Goal: Task Accomplishment & Management: Manage account settings

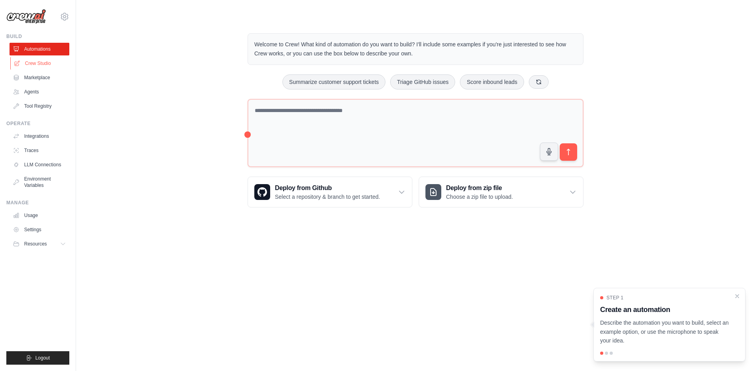
click at [52, 63] on link "Crew Studio" at bounding box center [40, 63] width 60 height 13
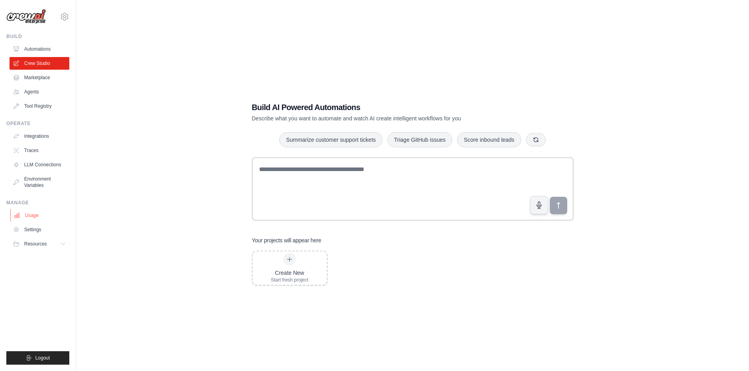
click at [34, 217] on link "Usage" at bounding box center [40, 215] width 60 height 13
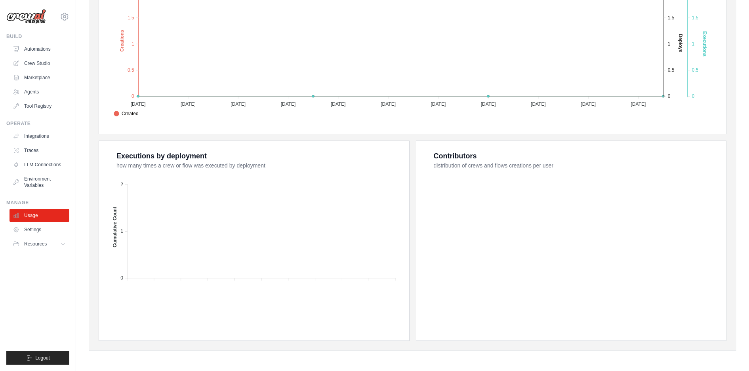
scroll to position [203, 0]
click at [36, 230] on link "Settings" at bounding box center [40, 229] width 60 height 13
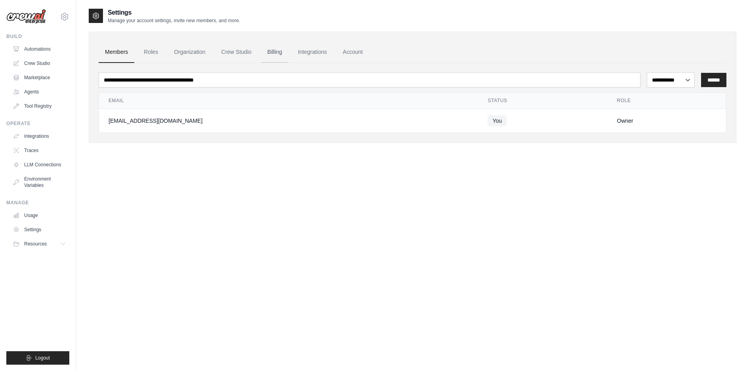
click at [283, 55] on link "Billing" at bounding box center [274, 52] width 27 height 21
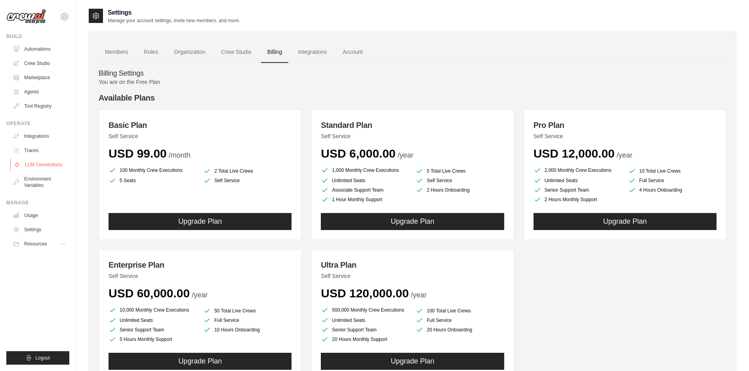
click at [56, 169] on link "LLM Connections" at bounding box center [40, 165] width 60 height 13
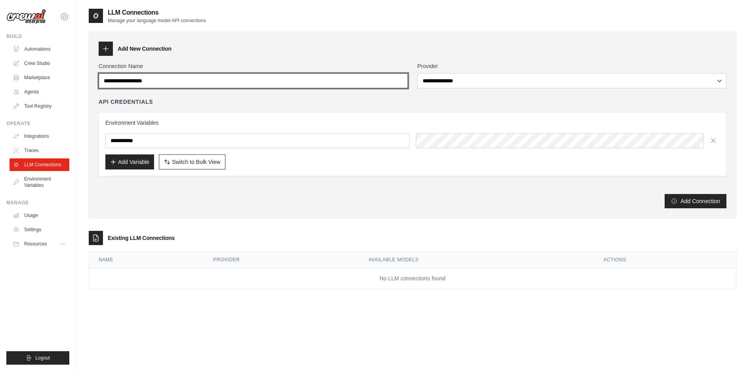
click at [211, 78] on input "Connection Name" at bounding box center [253, 80] width 309 height 15
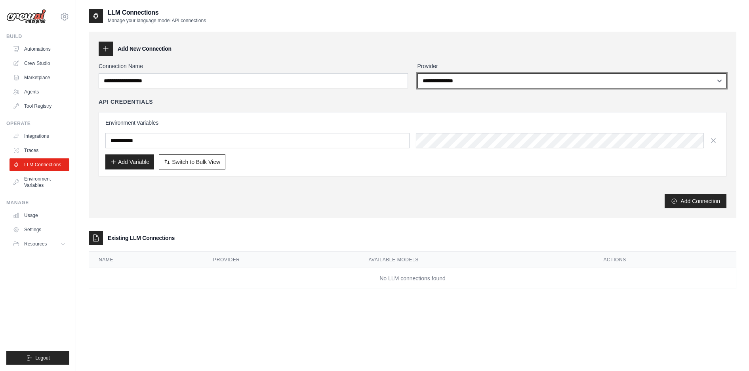
click at [514, 80] on select "**********" at bounding box center [572, 80] width 309 height 15
